Goal: Information Seeking & Learning: Check status

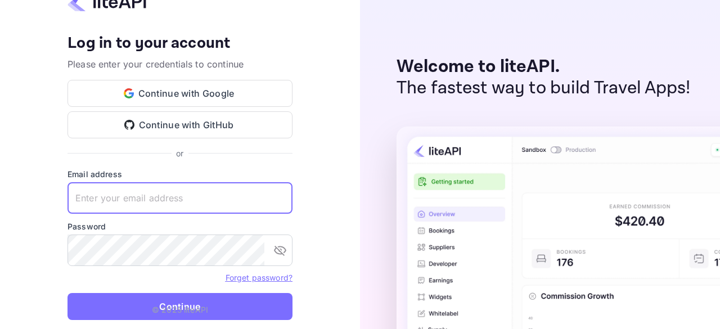
type input "[EMAIL_ADDRESS][DOMAIN_NAME]"
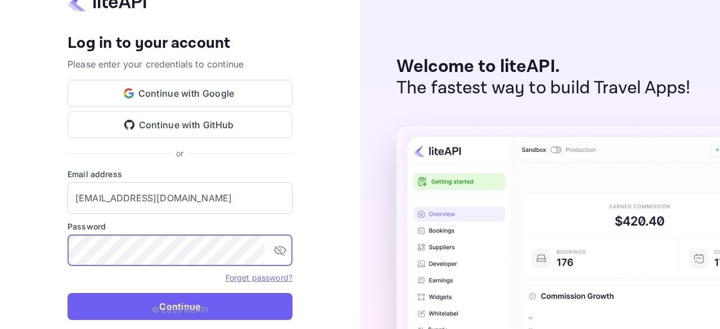
click at [214, 298] on button "Continue" at bounding box center [179, 306] width 225 height 27
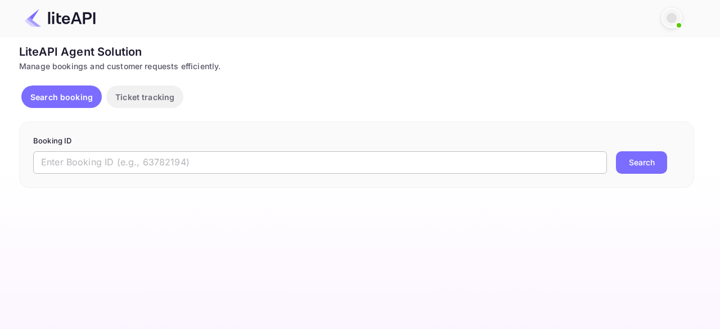
click at [222, 166] on input "text" at bounding box center [319, 162] width 573 height 22
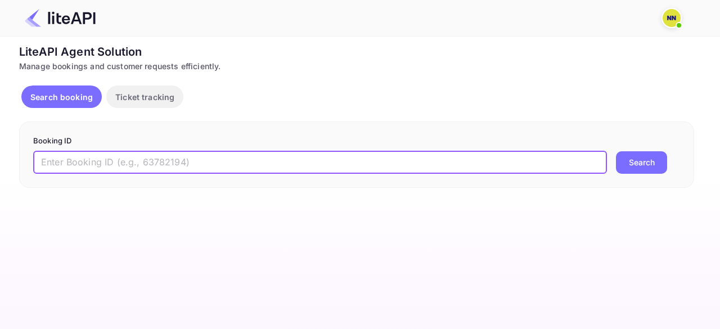
paste input "8764885"
type input "8764885"
click at [646, 159] on button "Search" at bounding box center [641, 162] width 51 height 22
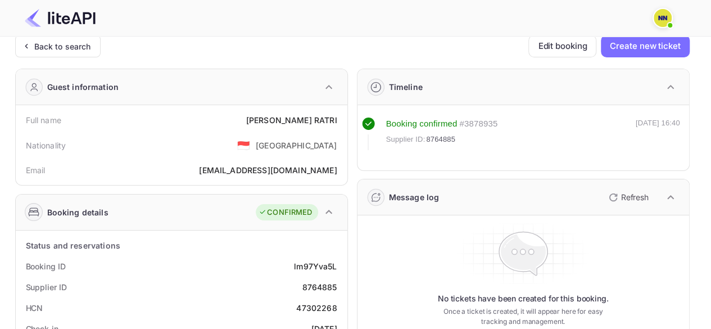
scroll to position [56, 0]
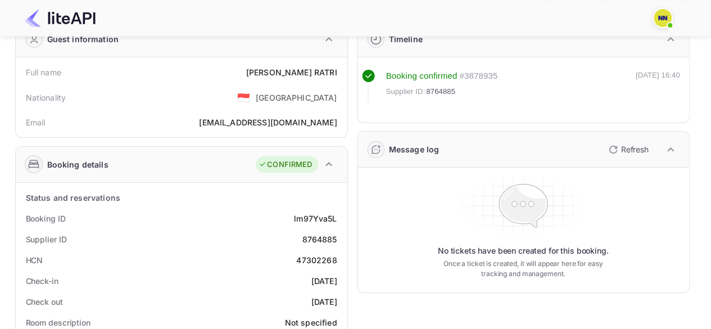
click at [321, 255] on div "47302268" at bounding box center [316, 260] width 40 height 12
copy div "47302268"
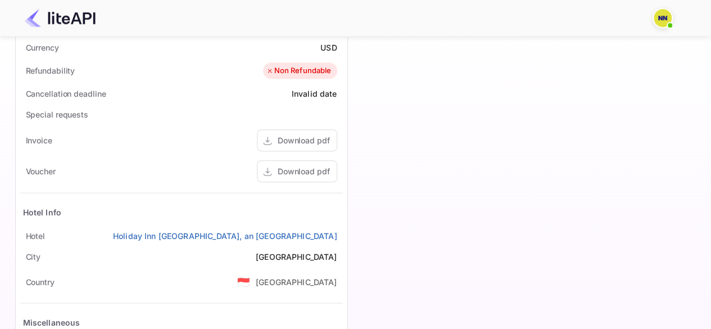
scroll to position [112, 0]
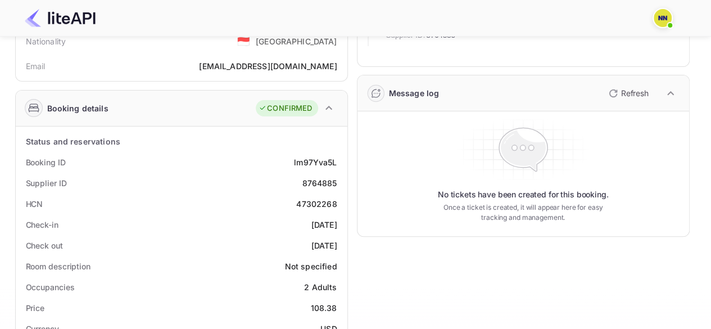
click at [313, 198] on div "47302268" at bounding box center [316, 204] width 40 height 12
copy div "47302268"
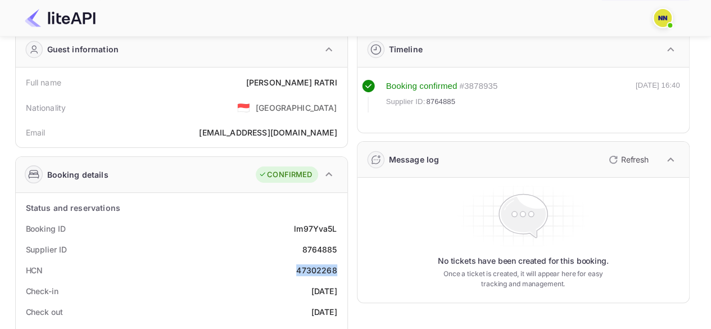
scroll to position [0, 0]
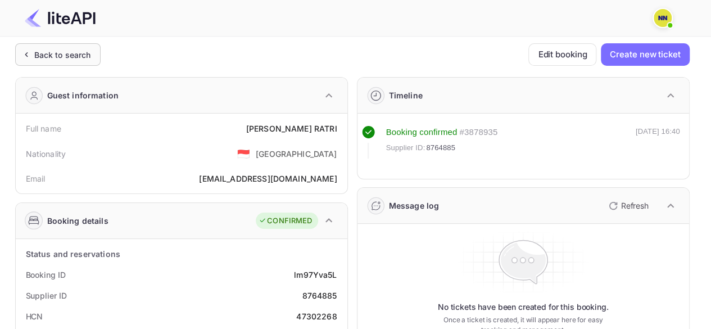
click at [48, 49] on div "Back to search" at bounding box center [62, 55] width 57 height 12
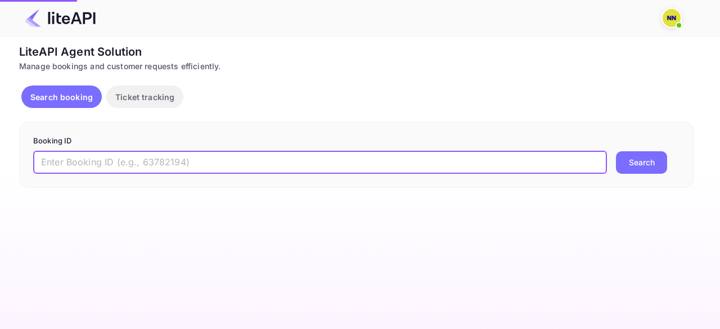
click at [212, 166] on input "text" at bounding box center [319, 162] width 573 height 22
paste input "6763899"
type input "6763899"
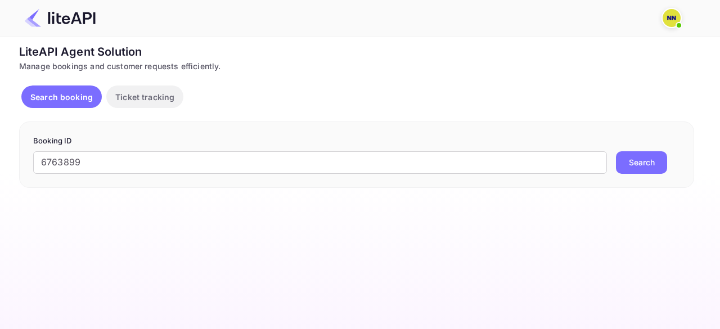
click at [650, 157] on button "Search" at bounding box center [641, 162] width 51 height 22
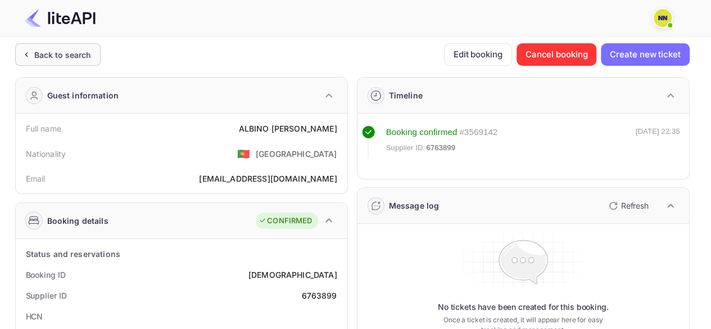
click at [35, 49] on div "Back to search" at bounding box center [62, 55] width 57 height 12
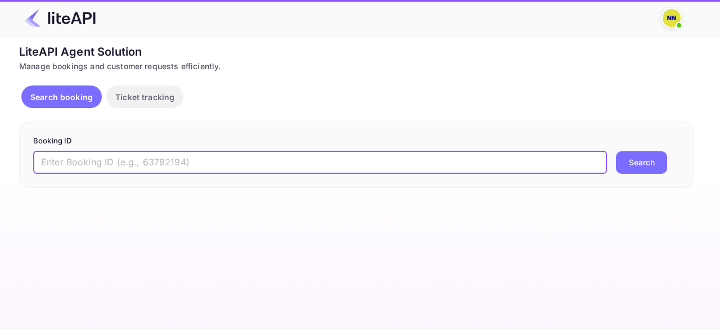
click at [160, 159] on input "text" at bounding box center [319, 162] width 573 height 22
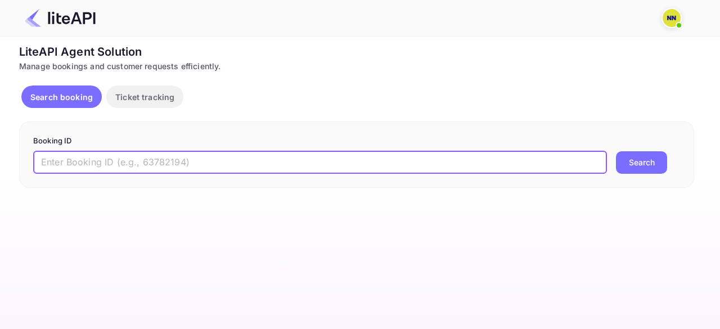
paste input "8843689"
type input "8843689"
click at [641, 160] on button "Search" at bounding box center [641, 162] width 51 height 22
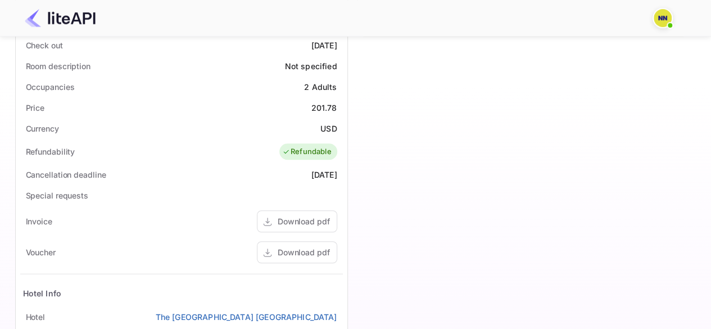
scroll to position [206, 0]
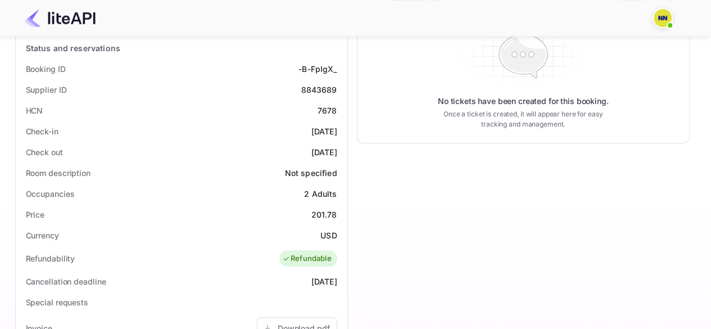
click at [330, 109] on div "7678" at bounding box center [328, 111] width 20 height 12
copy div "7678"
